Goal: Information Seeking & Learning: Learn about a topic

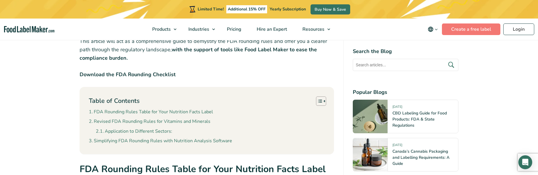
scroll to position [289, 0]
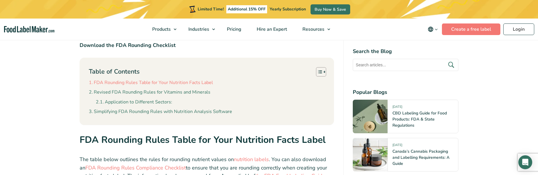
click at [157, 80] on link "FDA Rounding Rules Table for Your Nutrition Facts Label" at bounding box center [151, 83] width 124 height 8
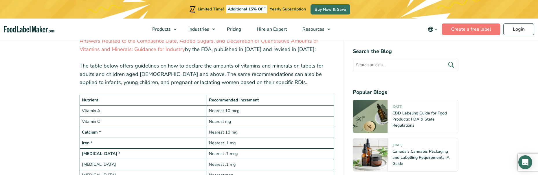
scroll to position [946, 0]
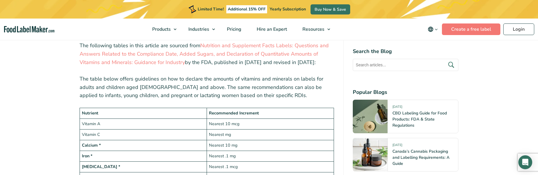
click at [227, 148] on td "Nearest 10 mg" at bounding box center [269, 145] width 127 height 11
click at [204, 99] on p "The table below offers guidelines on how to declare the amounts of vitamins and…" at bounding box center [207, 87] width 254 height 25
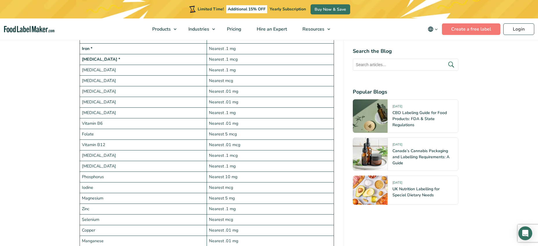
scroll to position [975, 0]
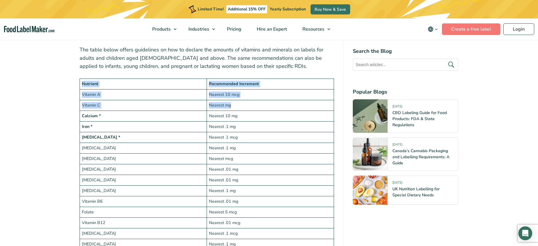
drag, startPoint x: 83, startPoint y: 83, endPoint x: 267, endPoint y: 109, distance: 186.0
click at [267, 109] on tbody "Nutrient Recommended Increment Vitamin A Nearest 10 mcg Vitamin C Nearest mg Ca…" at bounding box center [207, 229] width 254 height 300
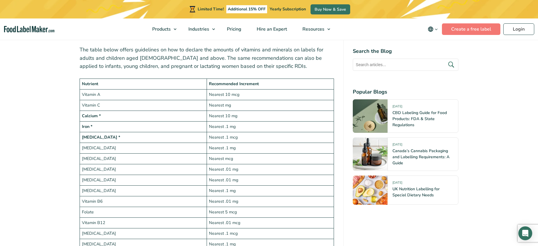
click at [261, 125] on td "Nearest .1 mg" at bounding box center [269, 127] width 127 height 11
click at [249, 133] on td "Nearest .1 mcg" at bounding box center [269, 137] width 127 height 11
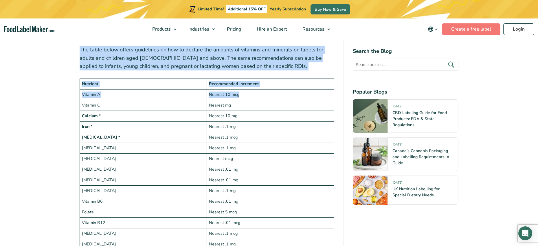
drag, startPoint x: 79, startPoint y: 51, endPoint x: 272, endPoint y: 93, distance: 197.2
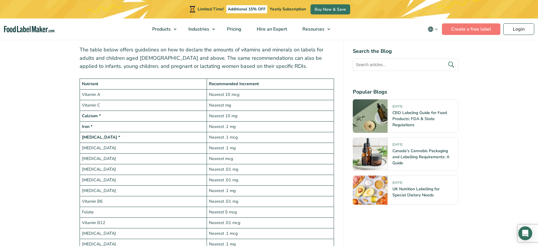
click at [210, 101] on td "Nearest mg" at bounding box center [269, 105] width 127 height 11
click at [239, 118] on td "Nearest 10 mg" at bounding box center [269, 116] width 127 height 11
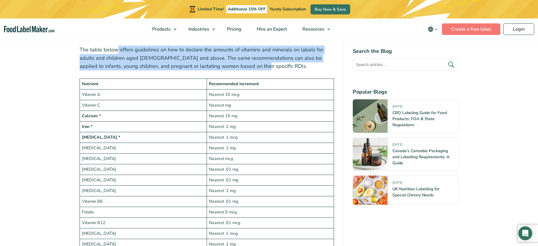
drag, startPoint x: 118, startPoint y: 52, endPoint x: 271, endPoint y: 64, distance: 153.5
click at [271, 64] on p "The table below offers guidelines on how to declare the amounts of vitamins and…" at bounding box center [207, 58] width 254 height 25
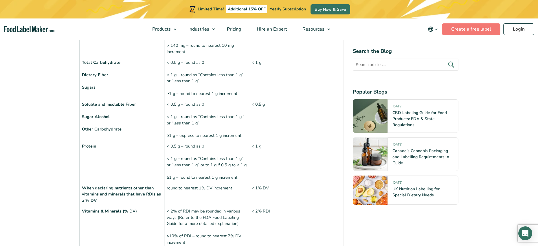
drag, startPoint x: 162, startPoint y: 129, endPoint x: 152, endPoint y: 112, distance: 19.6
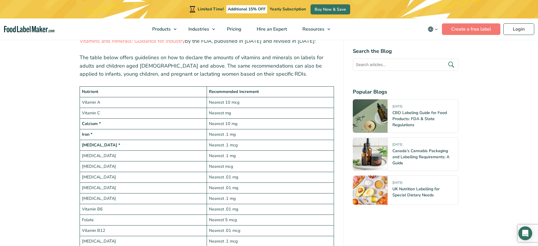
scroll to position [969, 0]
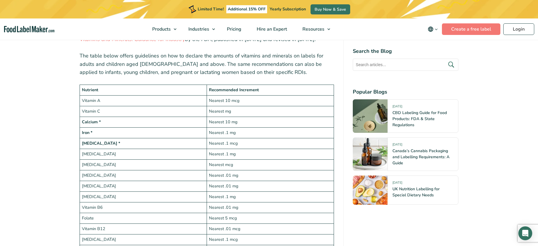
click at [244, 123] on td "Nearest 10 mg" at bounding box center [269, 122] width 127 height 11
drag, startPoint x: 129, startPoint y: 116, endPoint x: 143, endPoint y: 118, distance: 14.9
click at [133, 117] on tbody "Nutrient Recommended Increment Vitamin A Nearest 10 mcg Vitamin C Nearest mg Ca…" at bounding box center [207, 235] width 254 height 300
drag, startPoint x: 230, startPoint y: 119, endPoint x: 249, endPoint y: 124, distance: 19.4
click at [234, 120] on td "Nearest 10 mg" at bounding box center [269, 122] width 127 height 11
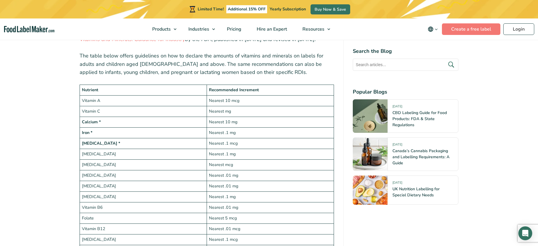
click at [256, 124] on td "Nearest 10 mg" at bounding box center [269, 122] width 127 height 11
drag, startPoint x: 237, startPoint y: 122, endPoint x: 202, endPoint y: 123, distance: 35.6
click at [202, 123] on tr "Calcium * Nearest 10 mg" at bounding box center [207, 122] width 254 height 11
click at [248, 135] on td "Nearest .1 mg" at bounding box center [269, 133] width 127 height 11
click at [113, 123] on td "Calcium *" at bounding box center [143, 122] width 127 height 11
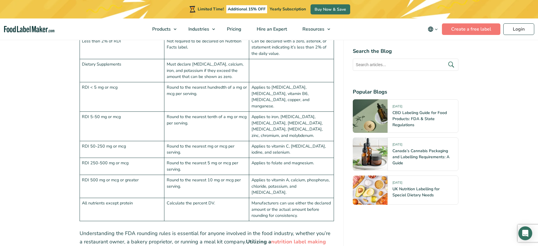
scroll to position [1431, 0]
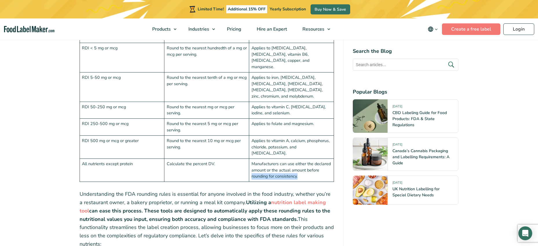
drag, startPoint x: 304, startPoint y: 153, endPoint x: 248, endPoint y: 150, distance: 56.2
click at [248, 159] on tr "All nutrients except protein Calculate the percent DV. Manufacturers can use ei…" at bounding box center [207, 170] width 254 height 23
click at [236, 159] on td "Calculate the percent DV." at bounding box center [206, 170] width 85 height 23
drag, startPoint x: 292, startPoint y: 152, endPoint x: 289, endPoint y: 154, distance: 4.3
click at [292, 159] on td "Manufacturers can use either the declared amount or the actual amount before ro…" at bounding box center [291, 170] width 85 height 23
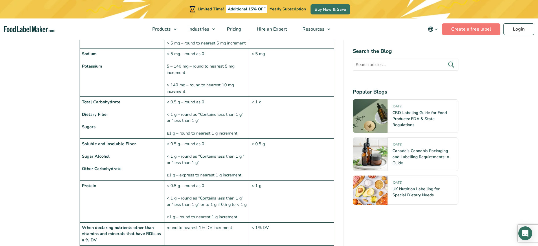
scroll to position [0, 0]
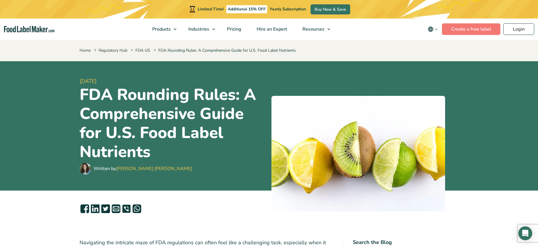
drag, startPoint x: 215, startPoint y: 185, endPoint x: 166, endPoint y: 74, distance: 121.7
